Goal: Find contact information: Find contact information

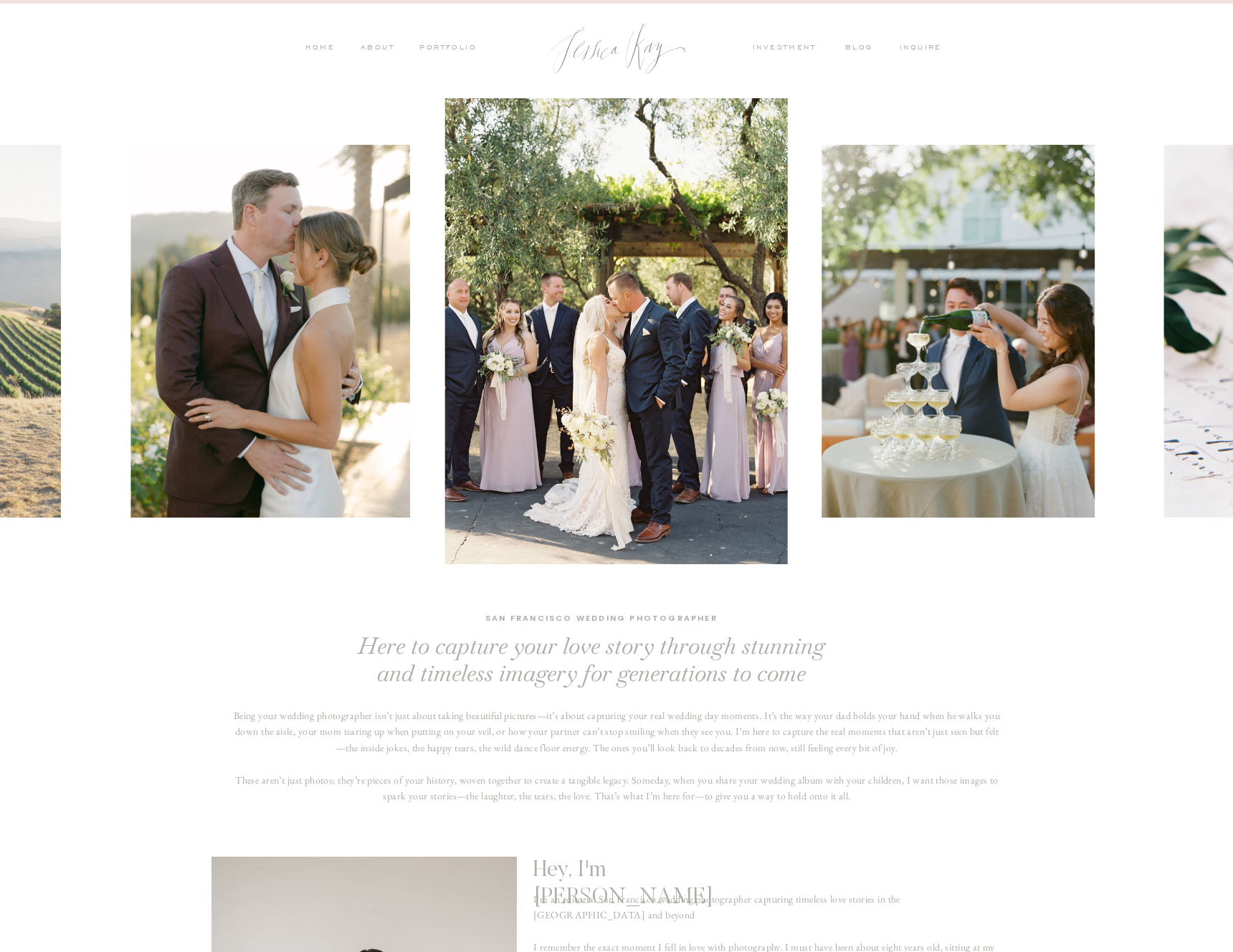
click at [376, 42] on nav "ABOUT" at bounding box center [376, 48] width 38 height 13
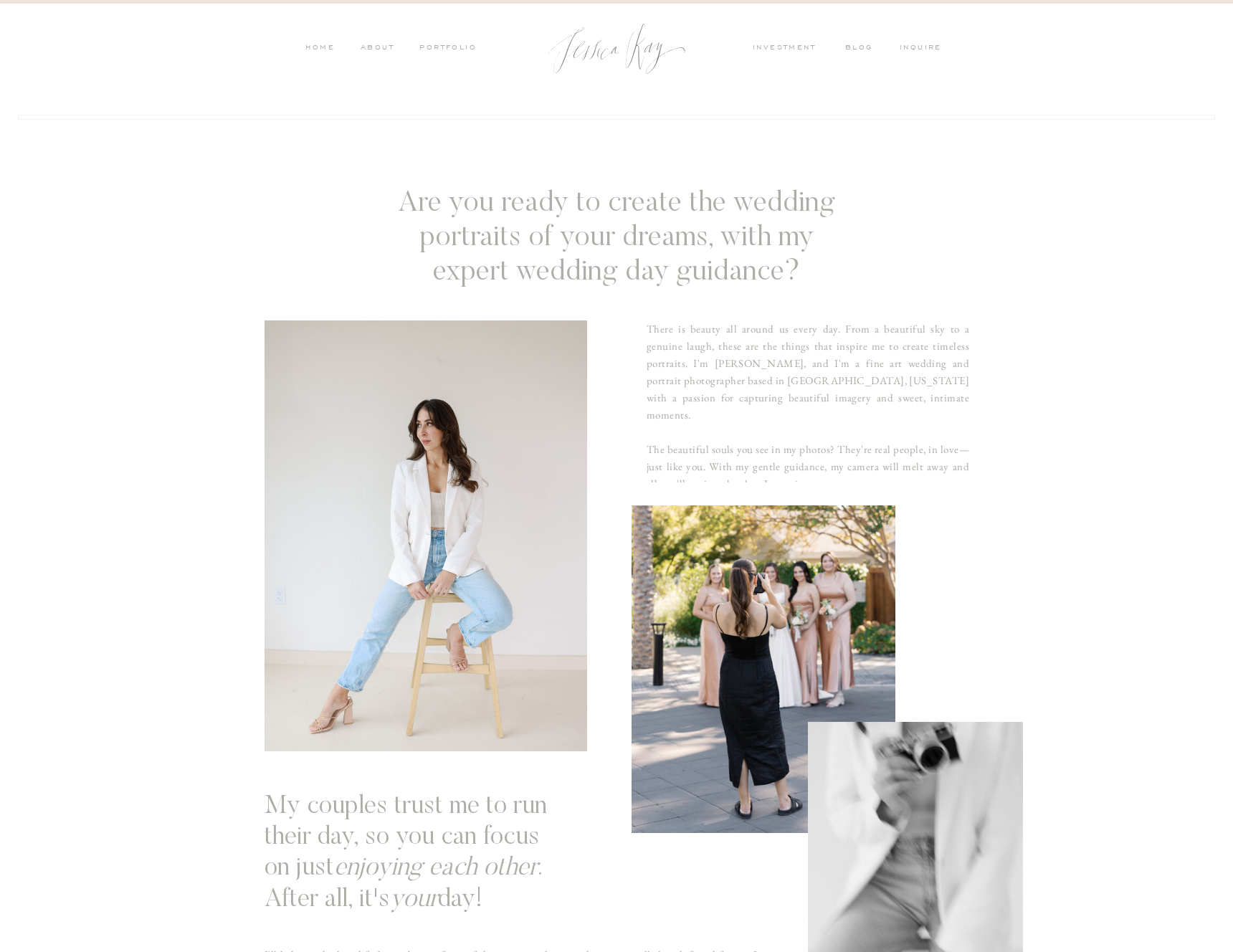
click at [792, 46] on nav "investment" at bounding box center [787, 48] width 70 height 13
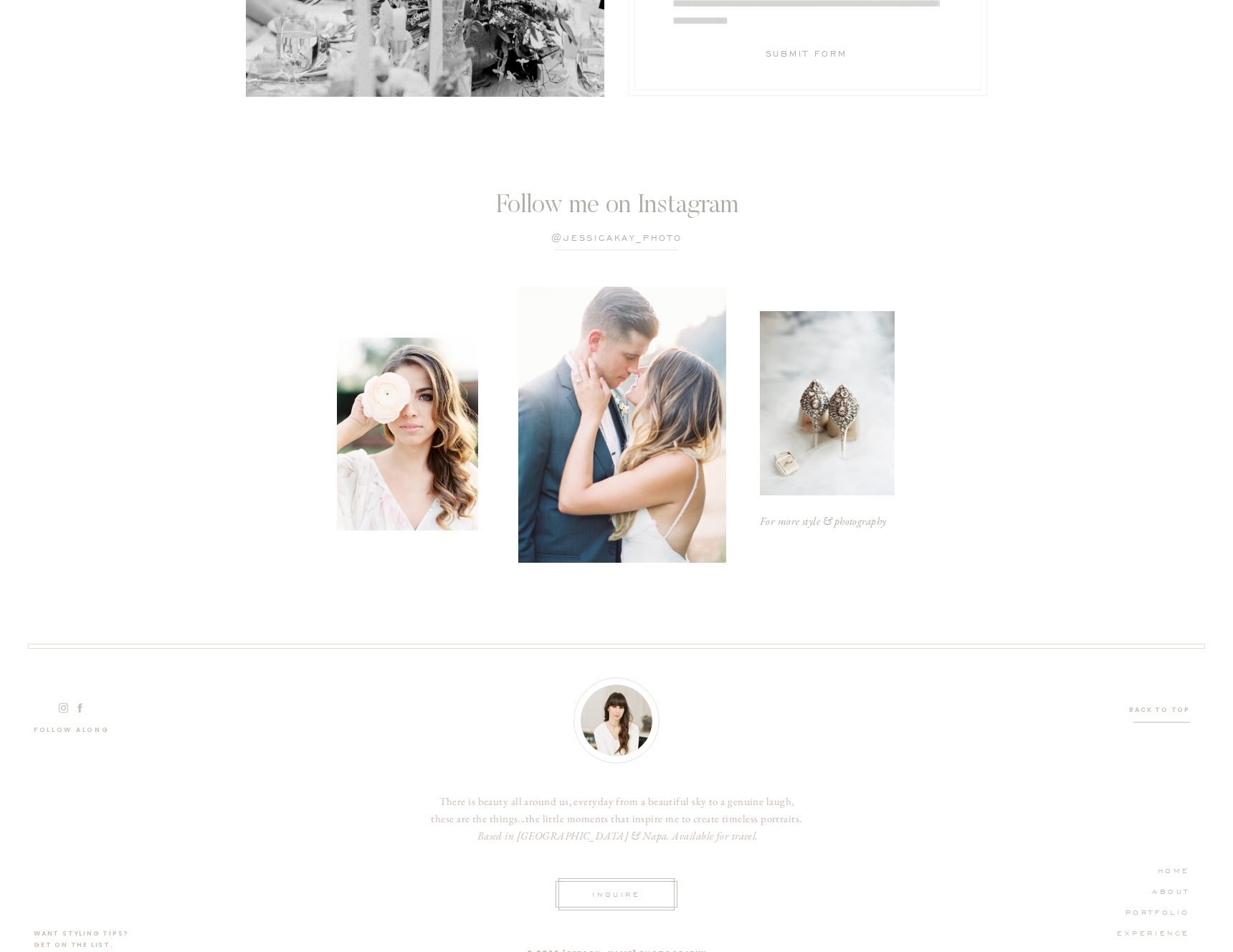
scroll to position [4064, 0]
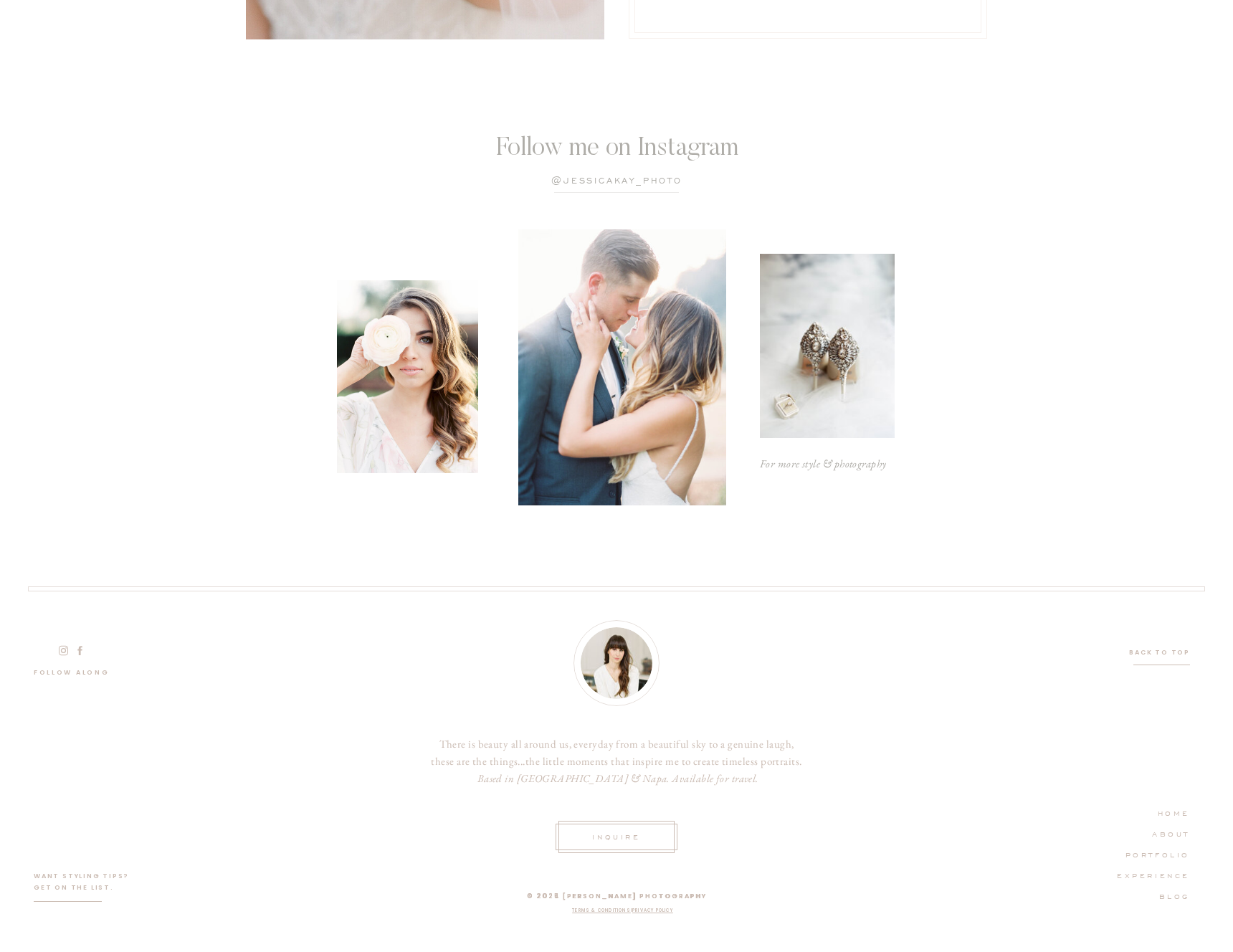
click at [609, 175] on p "@jessicaKay_photo" at bounding box center [617, 182] width 234 height 14
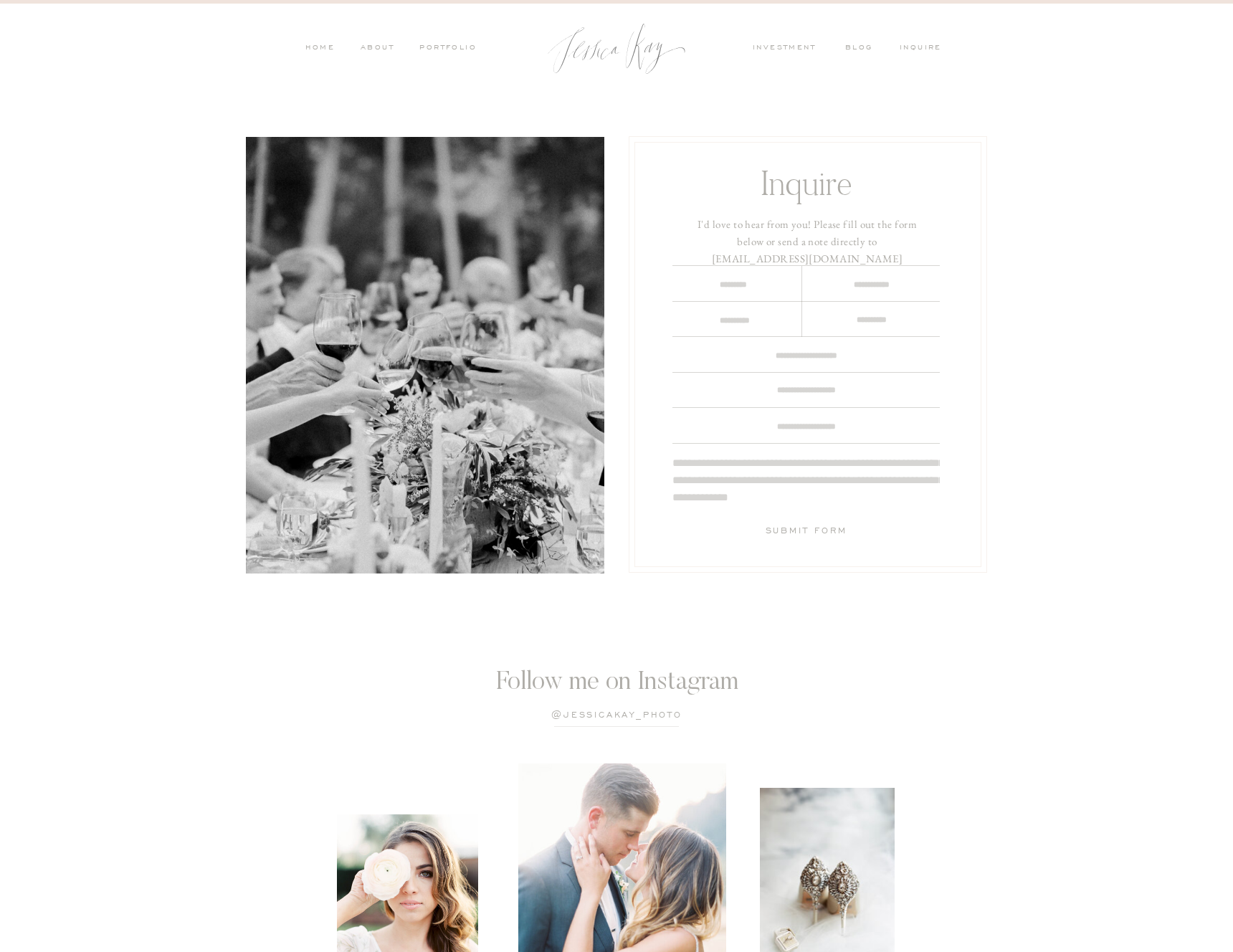
click at [576, 715] on p "@jessicaKay_photo" at bounding box center [617, 715] width 234 height 14
